Goal: Navigation & Orientation: Find specific page/section

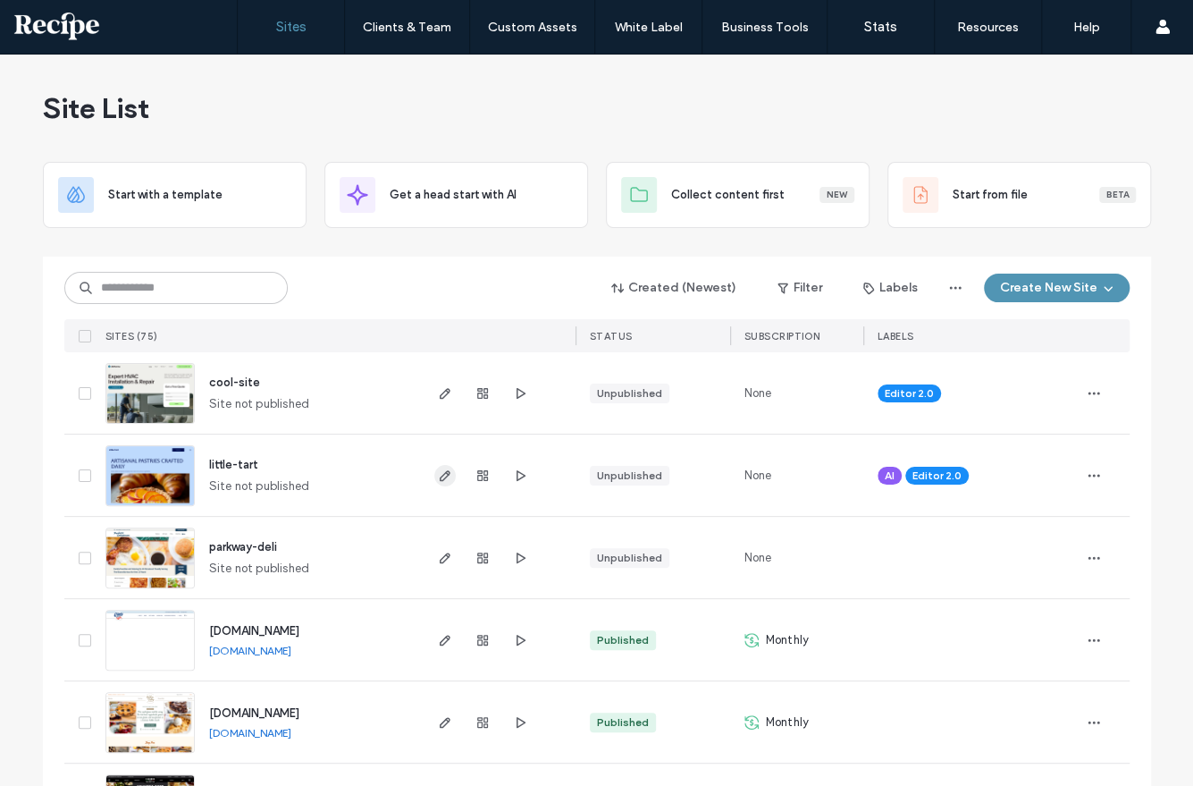
click at [440, 485] on span "button" at bounding box center [444, 475] width 21 height 21
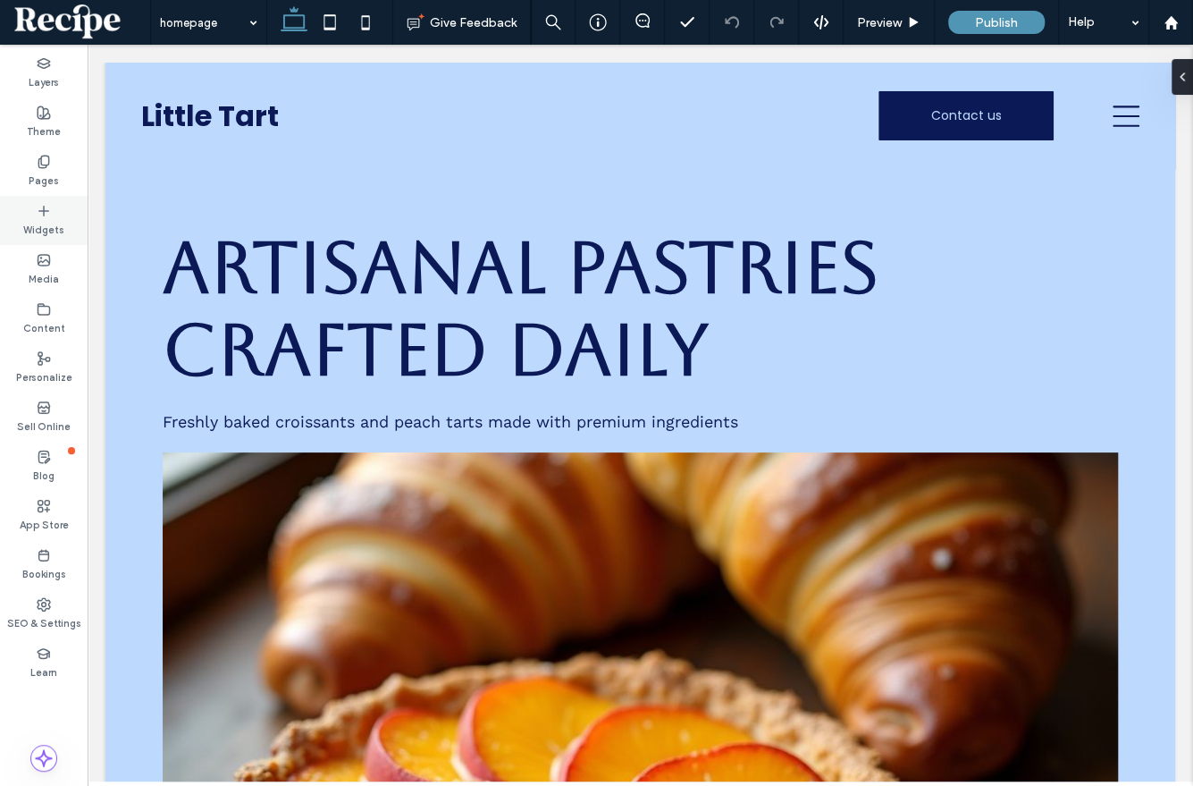
click at [43, 217] on icon at bounding box center [44, 211] width 14 height 14
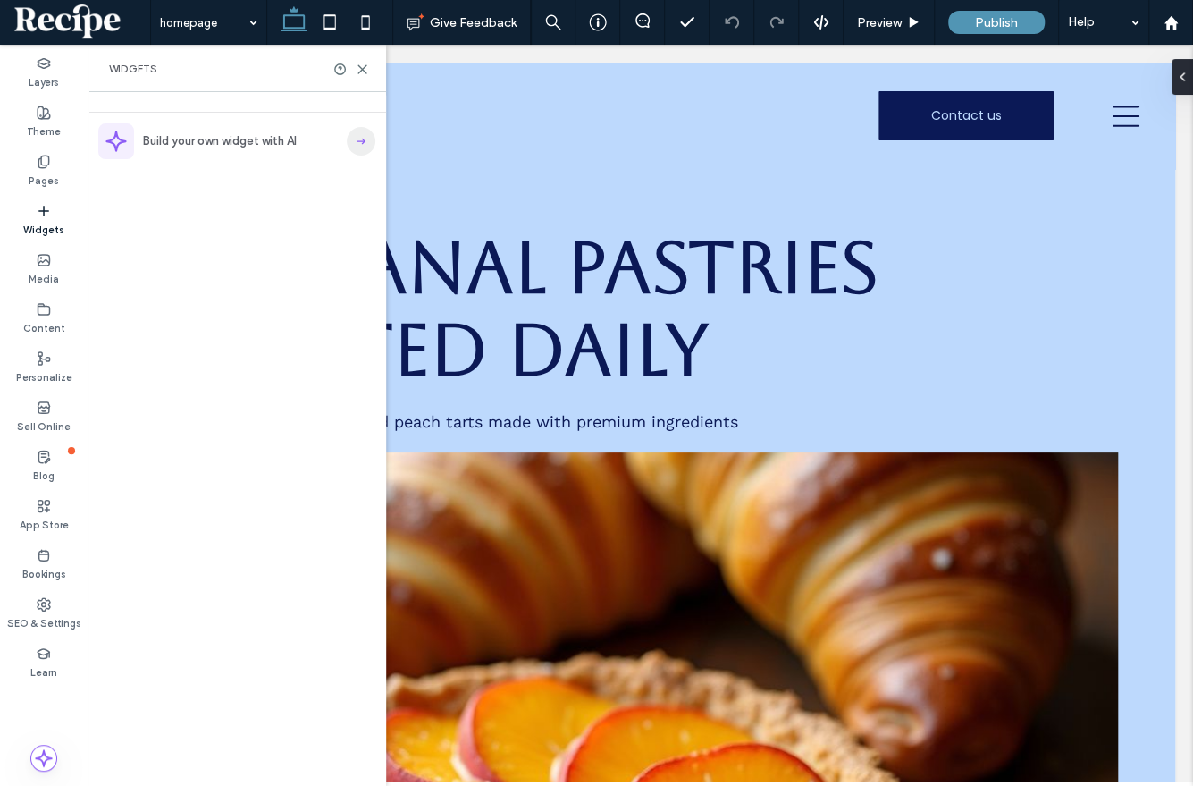
click at [363, 142] on use "button" at bounding box center [361, 142] width 8 height 6
click at [1174, 33] on div at bounding box center [1171, 22] width 45 height 45
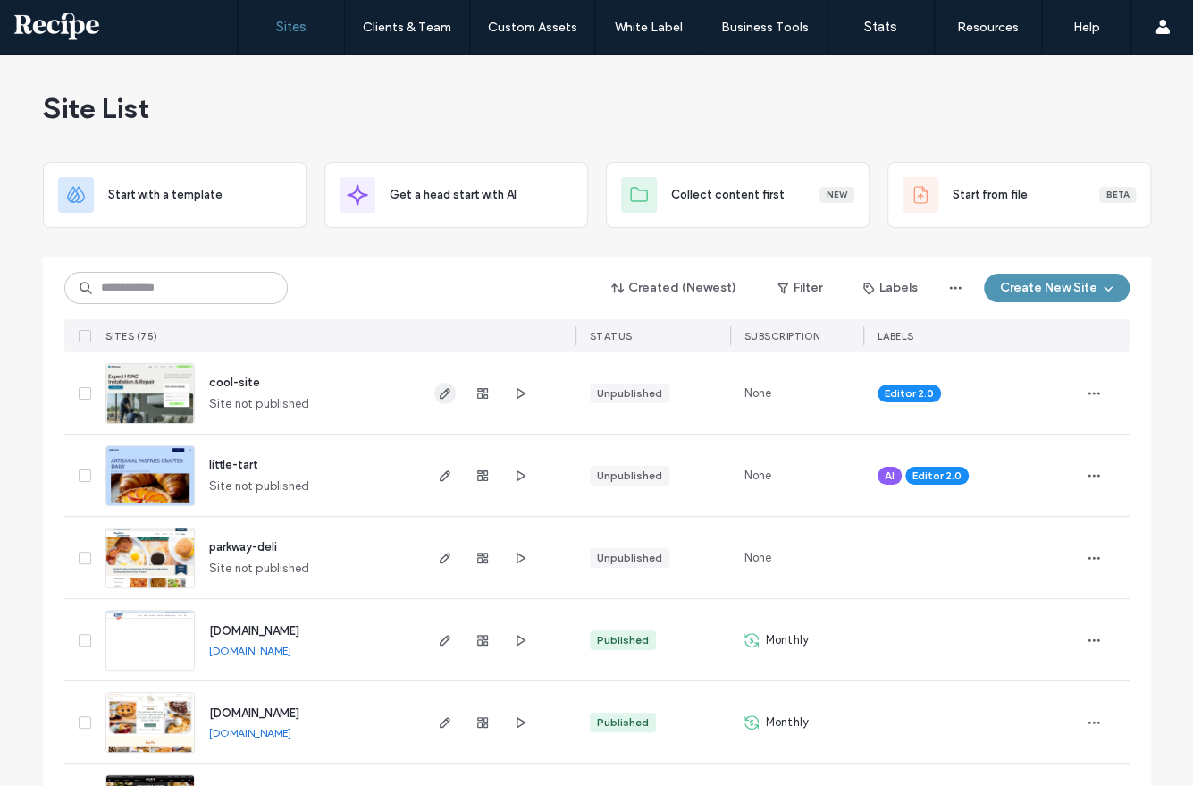
click at [438, 399] on icon "button" at bounding box center [445, 393] width 14 height 14
